Goal: Information Seeking & Learning: Understand process/instructions

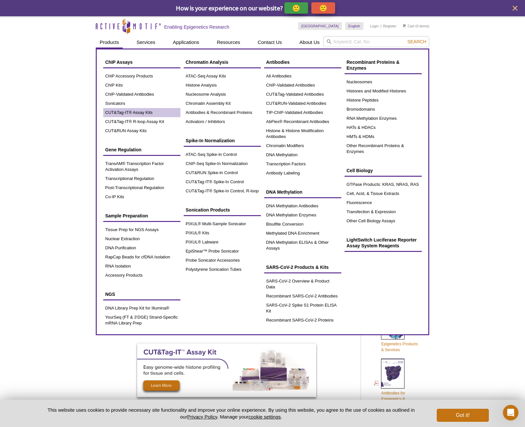
click at [140, 116] on link "CUT&Tag-IT® Assay Kits" at bounding box center [141, 112] width 77 height 9
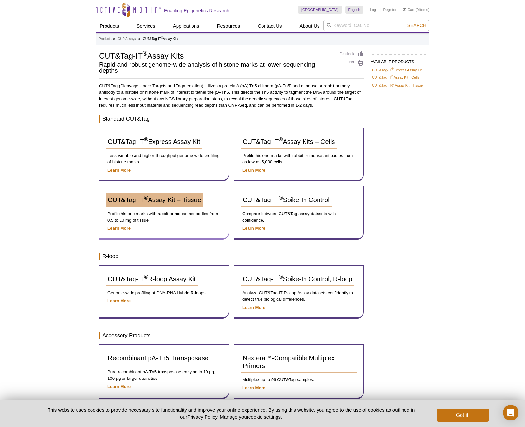
click at [179, 202] on span "CUT&Tag-IT ® Assay Kit – Tissue" at bounding box center [154, 199] width 93 height 7
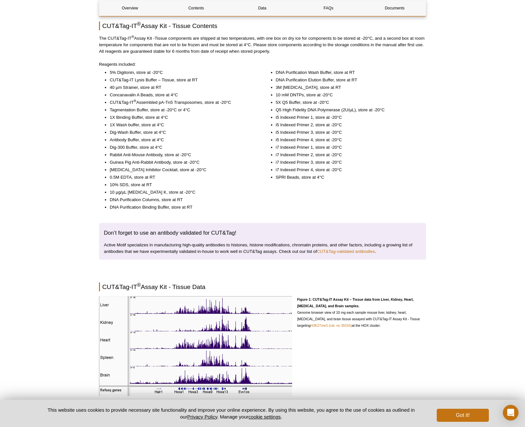
scroll to position [810, 0]
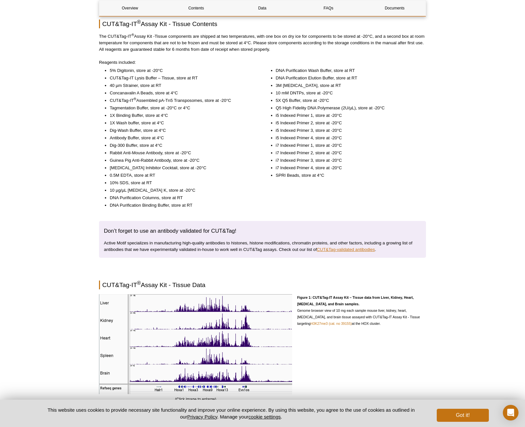
click at [337, 252] on link "CUT&Tag-validated antibodies" at bounding box center [346, 249] width 58 height 5
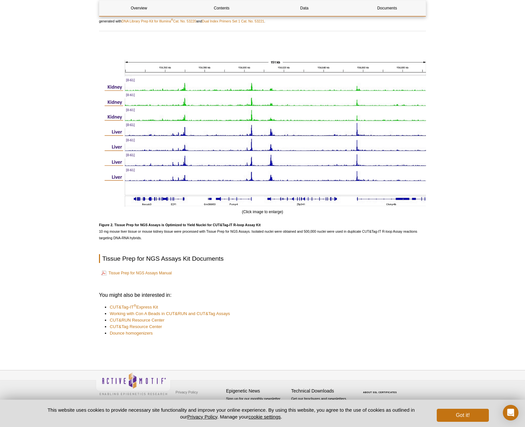
scroll to position [600, 0]
click at [165, 275] on link "Tissue Prep for NGS Assays Manual" at bounding box center [136, 273] width 70 height 8
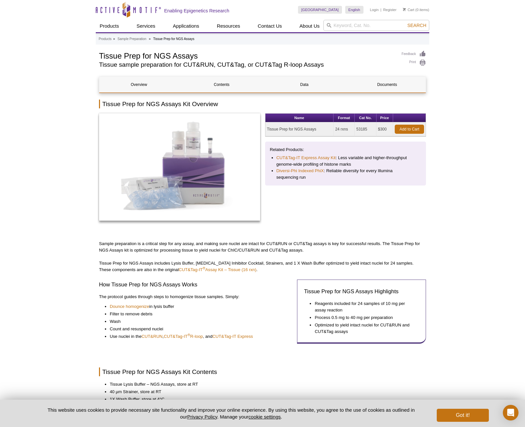
scroll to position [0, 0]
click at [133, 306] on link "Dounce homogenize" at bounding box center [129, 306] width 39 height 7
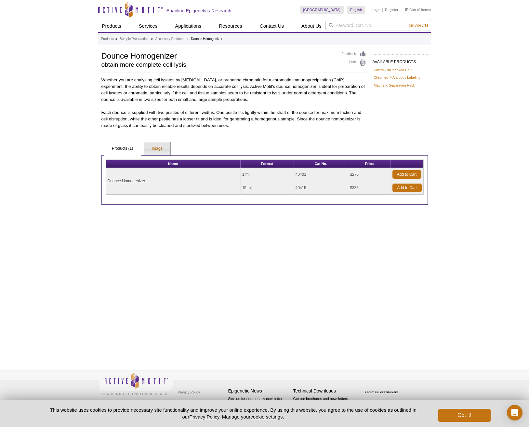
click at [167, 152] on link "Image" at bounding box center [157, 148] width 26 height 13
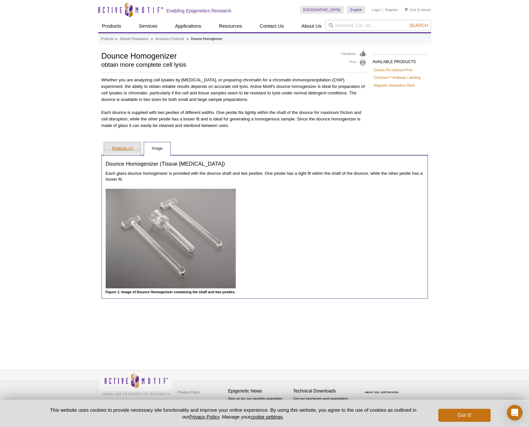
click at [123, 154] on link "Products (1)" at bounding box center [122, 148] width 37 height 13
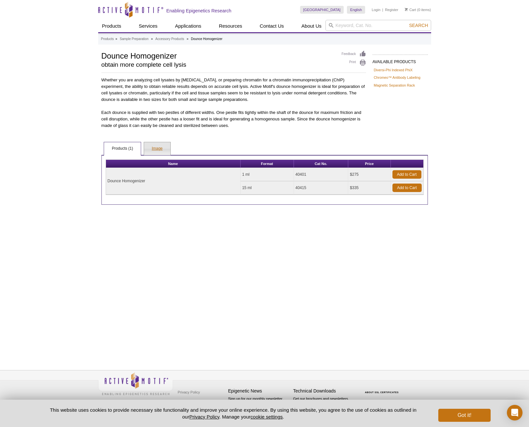
click at [152, 146] on link "Image" at bounding box center [157, 148] width 26 height 13
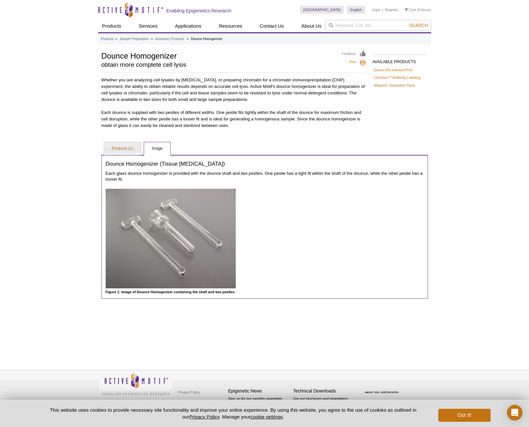
click at [352, 62] on link "Print" at bounding box center [354, 62] width 24 height 7
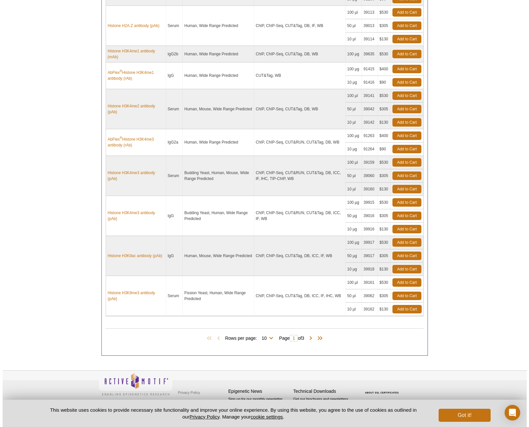
scroll to position [405, 0]
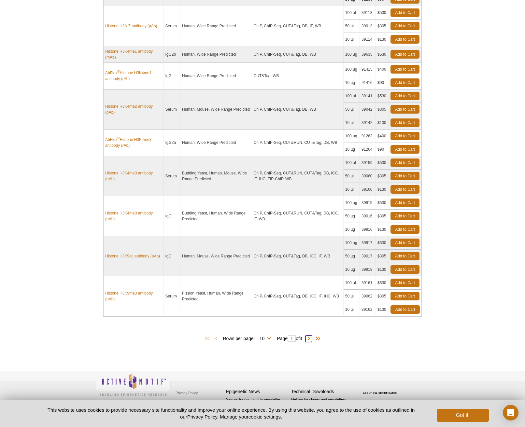
click at [310, 339] on span at bounding box center [308, 338] width 7 height 7
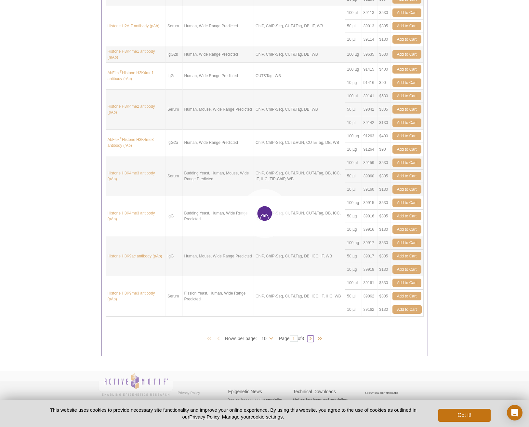
type input "2"
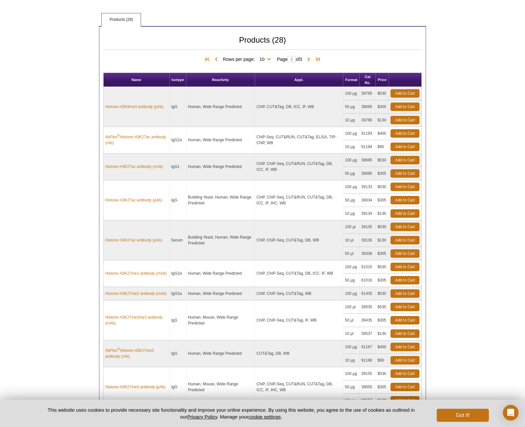
scroll to position [284, 0]
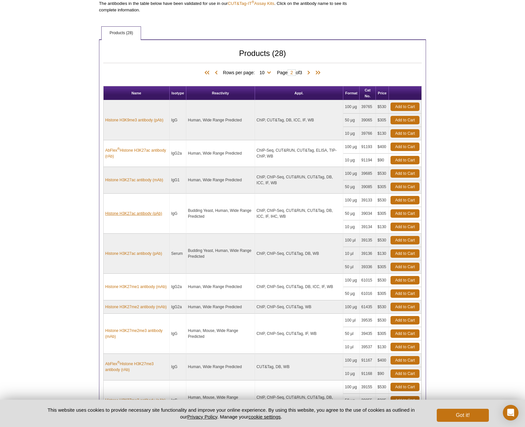
click at [142, 214] on link "Histone H3K27ac antibody (pAb)" at bounding box center [133, 214] width 57 height 6
click at [153, 180] on link "Histone H3K27ac antibody (mAb)" at bounding box center [134, 180] width 58 height 6
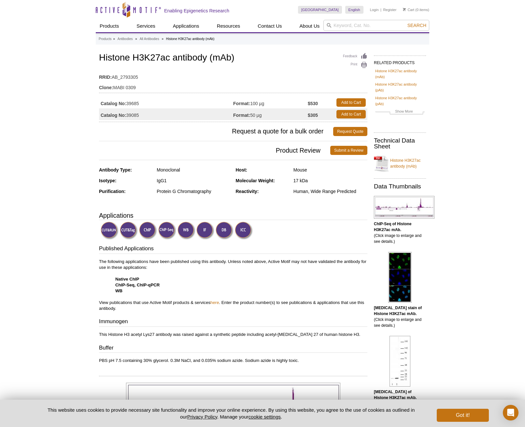
click at [407, 0] on div "United States Australia Austria Belgium Brazil Canada China Czech Republic Denm…" at bounding box center [363, 10] width 131 height 20
click at [354, 64] on link "Print" at bounding box center [355, 65] width 24 height 7
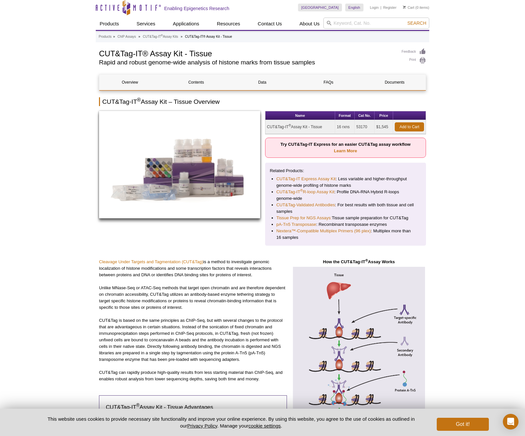
scroll to position [3, 0]
click at [390, 80] on link "Documents" at bounding box center [394, 82] width 61 height 16
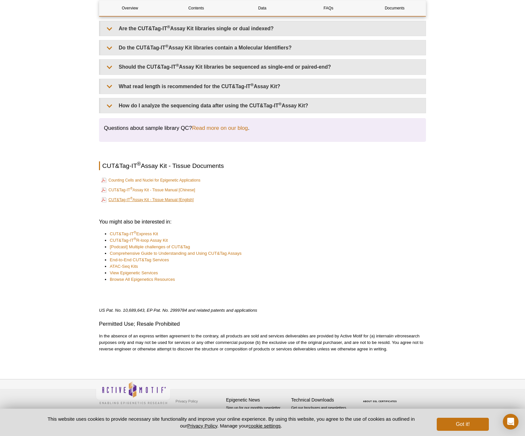
click at [183, 199] on link "CUT&Tag-IT ® Assay Kit - Tissue Manual [English]" at bounding box center [147, 200] width 92 height 8
